Goal: Find specific page/section: Find specific page/section

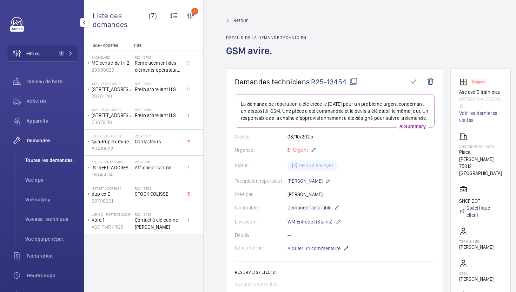
click at [59, 165] on li "Toutes les demandes" at bounding box center [49, 160] width 58 height 17
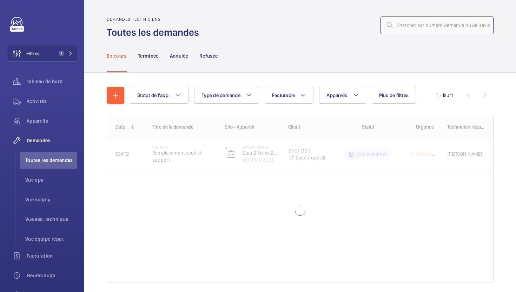
click at [407, 28] on input "text" at bounding box center [437, 25] width 113 height 18
paste input "R25-11911"
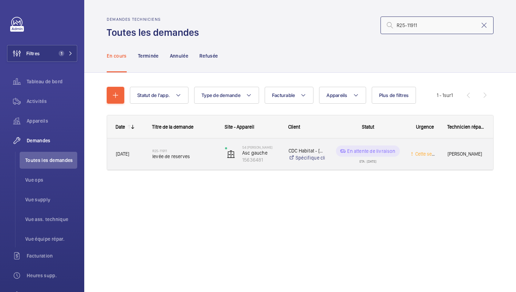
type input "R25-11911"
click at [206, 164] on div "R25-11911 levée de reserves" at bounding box center [184, 154] width 64 height 20
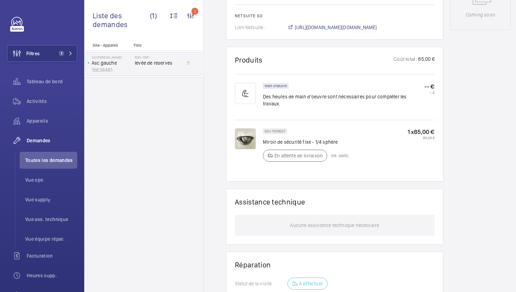
scroll to position [398, 0]
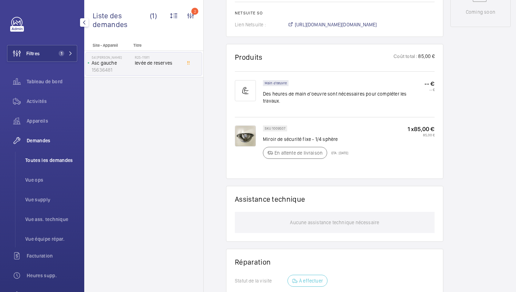
click at [47, 164] on li "Toutes les demandes" at bounding box center [49, 160] width 58 height 17
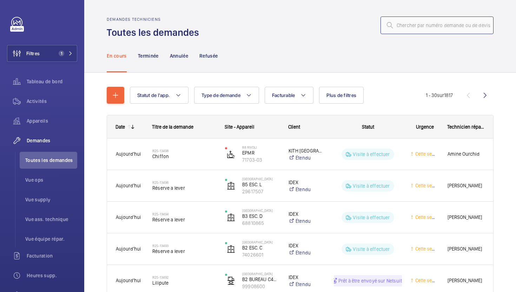
click at [419, 32] on input "text" at bounding box center [437, 25] width 113 height 18
paste input "R25-11907"
click at [419, 32] on input "R25-11907" at bounding box center [437, 25] width 113 height 18
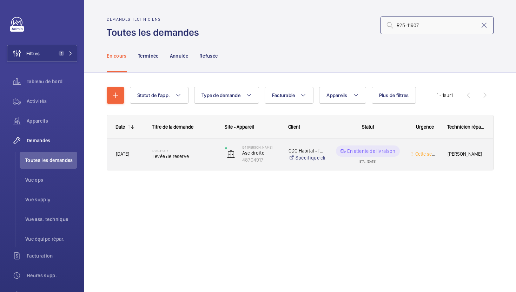
type input "R25-11907"
click at [199, 164] on div "R25-11907 [GEOGRAPHIC_DATA]" at bounding box center [180, 154] width 72 height 32
